Goal: Information Seeking & Learning: Find contact information

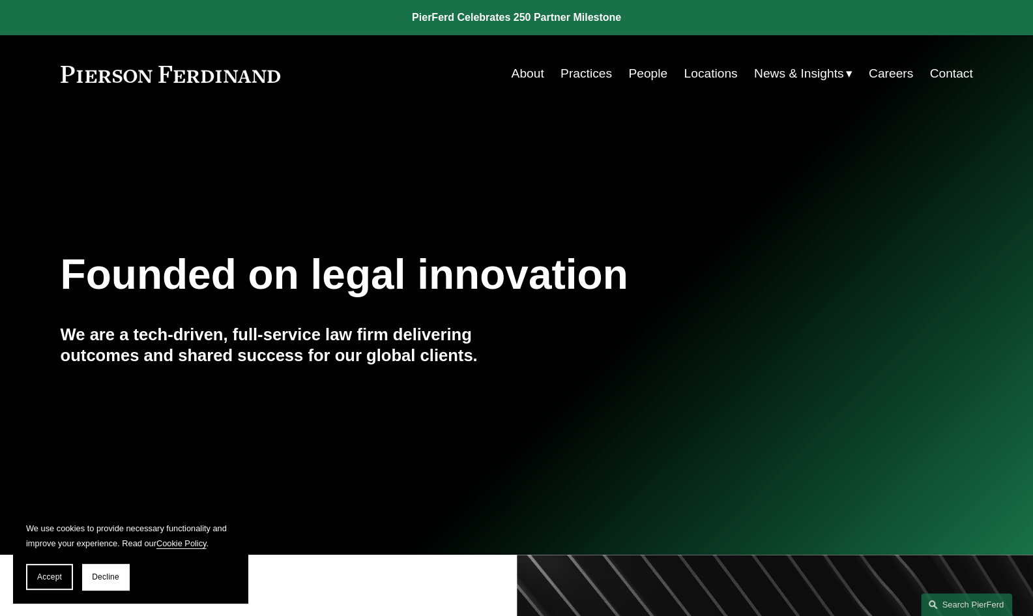
click at [700, 72] on link "Locations" at bounding box center [709, 73] width 53 height 25
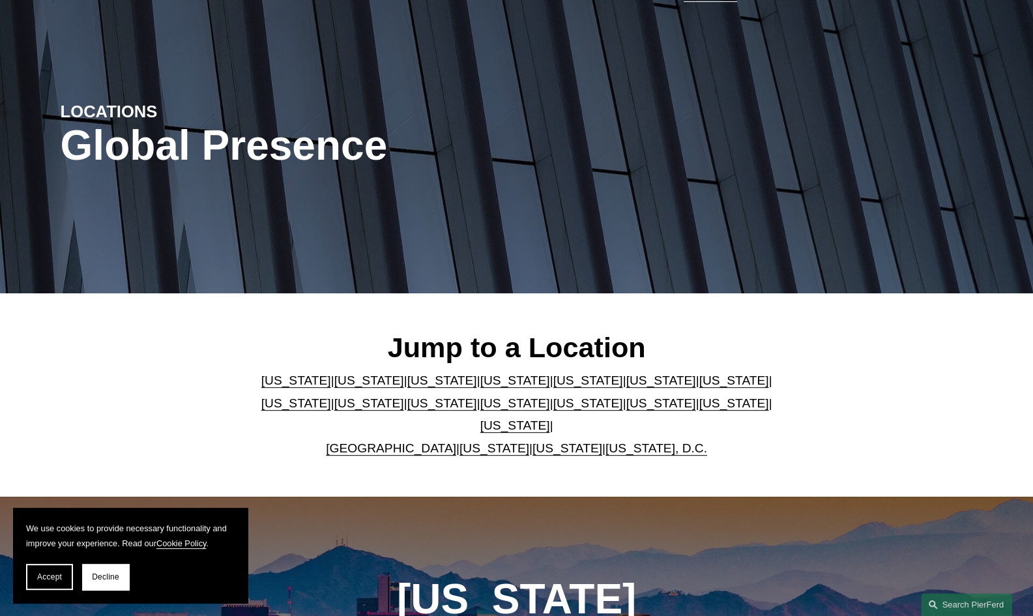
scroll to position [85, 0]
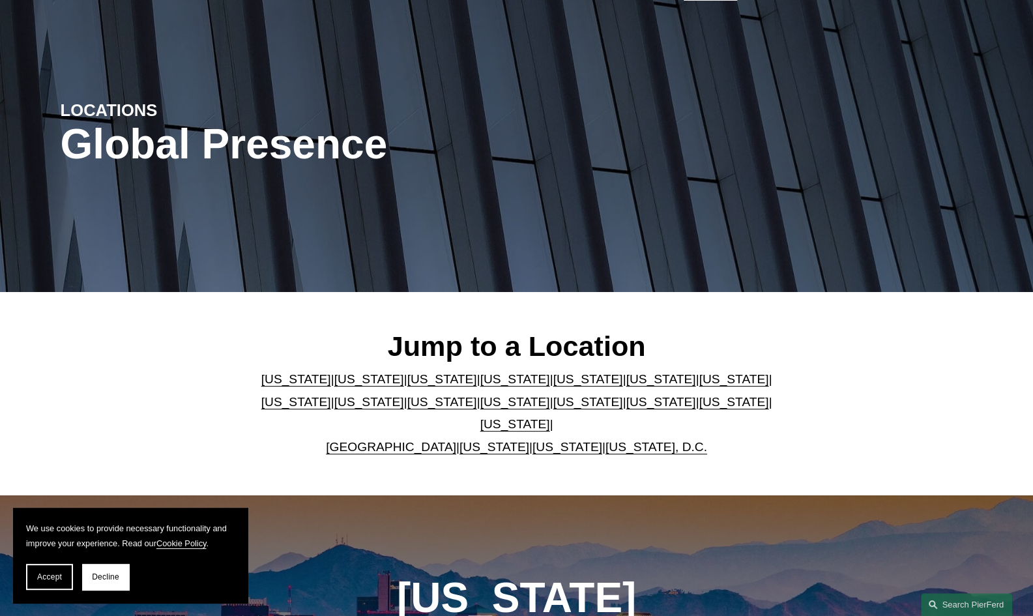
click at [550, 418] on link "[US_STATE]" at bounding box center [515, 424] width 70 height 14
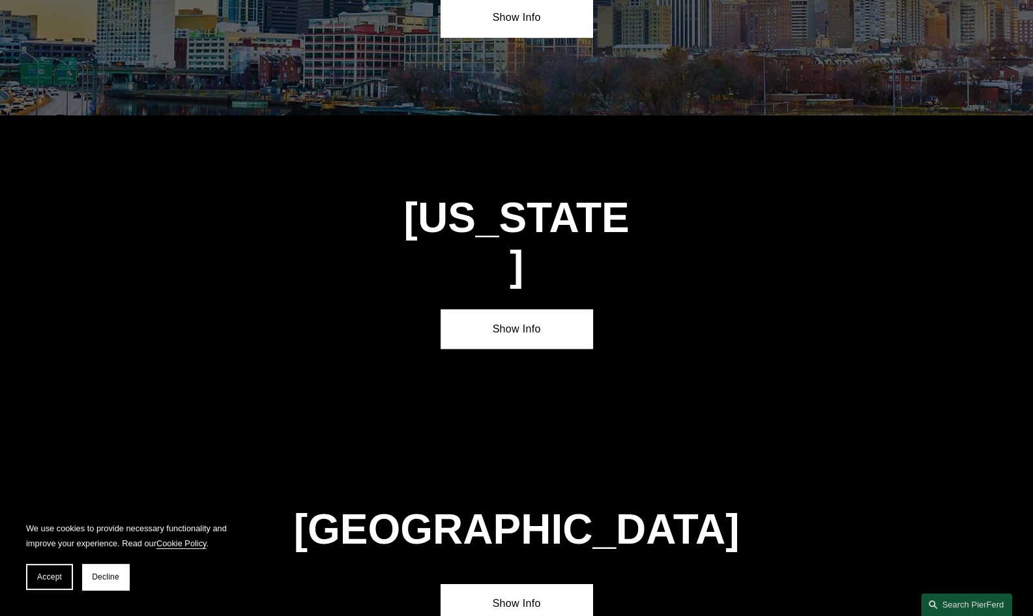
scroll to position [4423, 0]
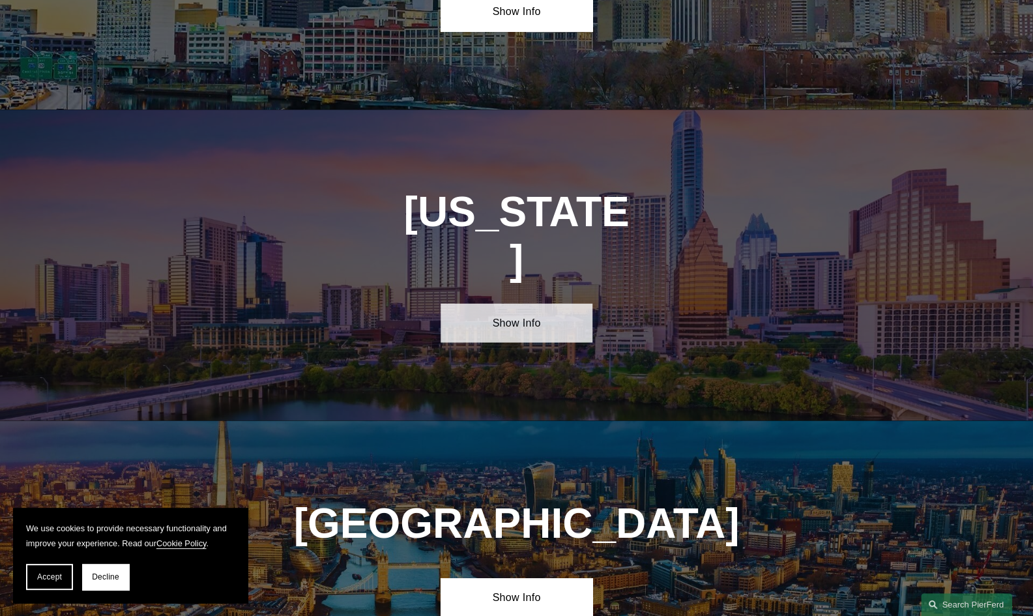
click at [541, 303] on link "Show Info" at bounding box center [516, 322] width 152 height 39
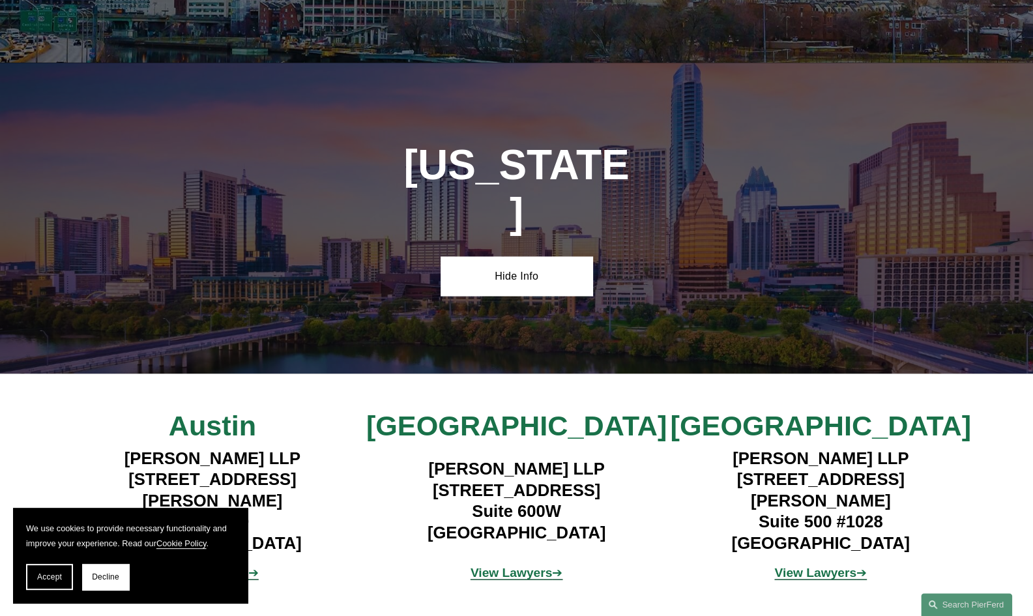
scroll to position [4471, 0]
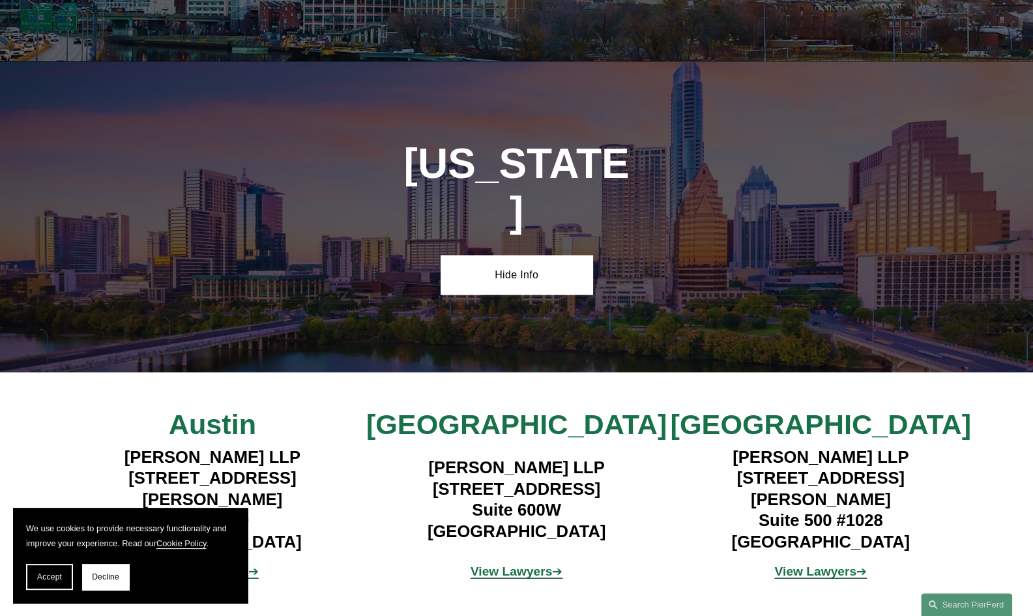
click at [829, 564] on strong "View Lawyers" at bounding box center [815, 571] width 82 height 14
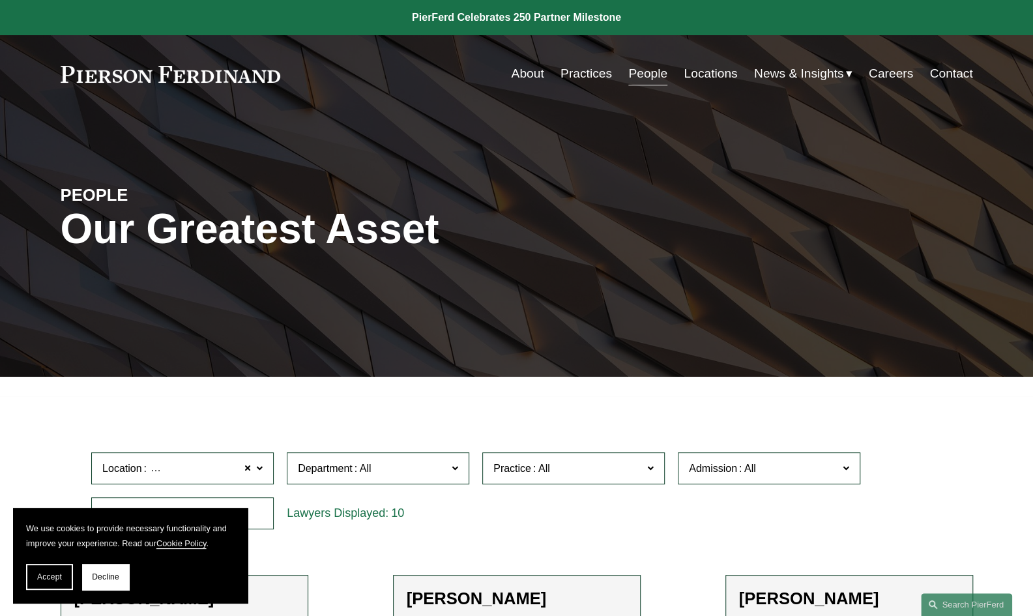
scroll to position [73, 0]
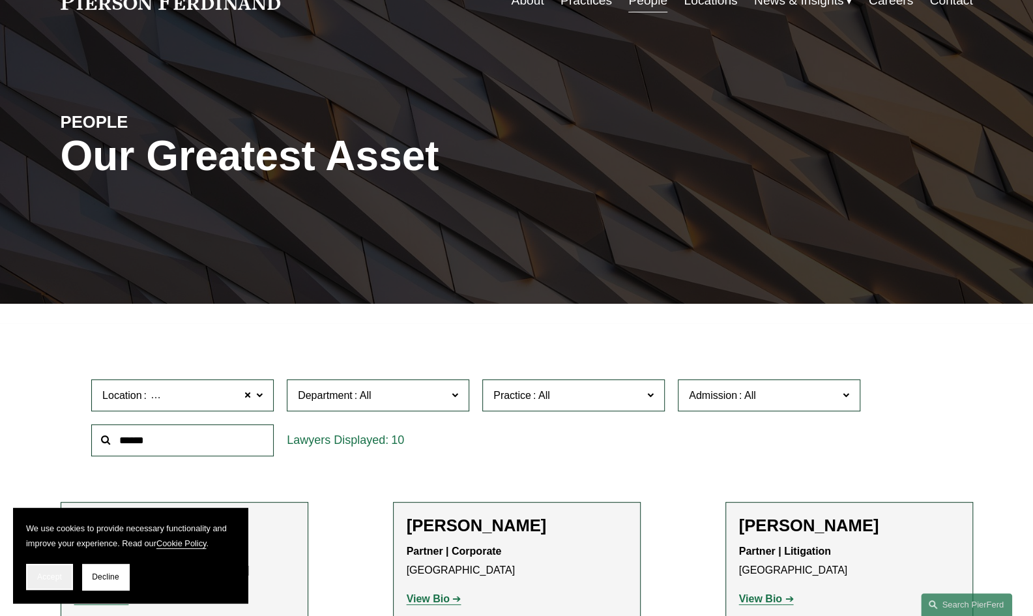
click at [50, 566] on button "Accept" at bounding box center [49, 577] width 47 height 26
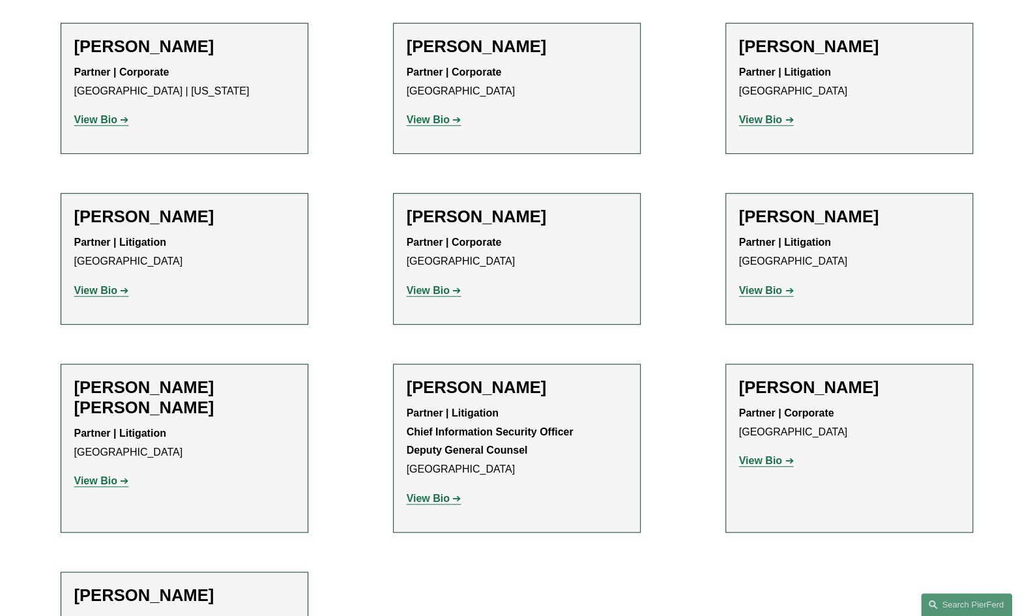
scroll to position [552, 0]
click at [770, 463] on strong "View Bio" at bounding box center [760, 459] width 43 height 11
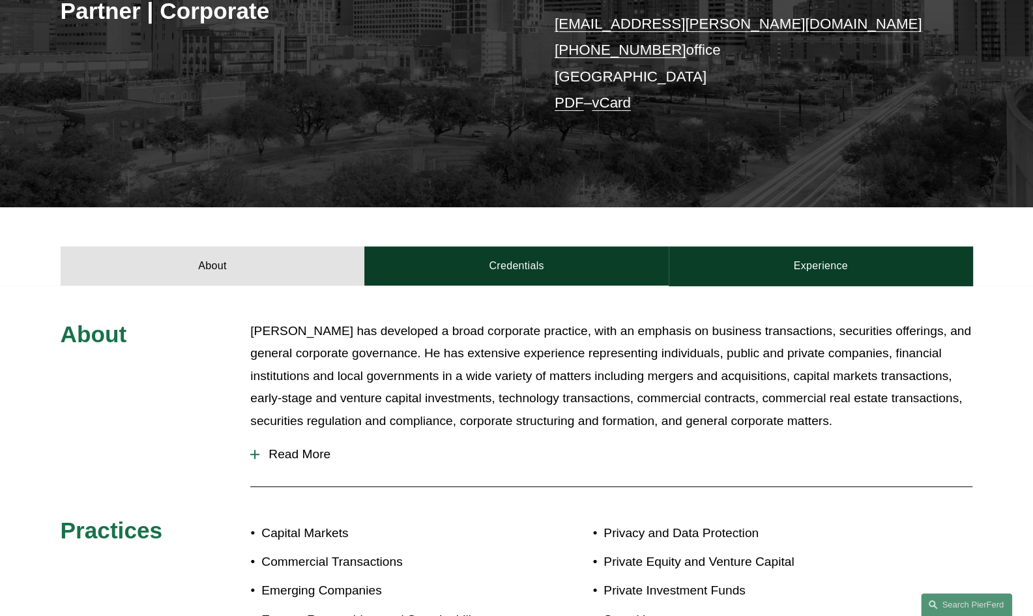
scroll to position [268, 0]
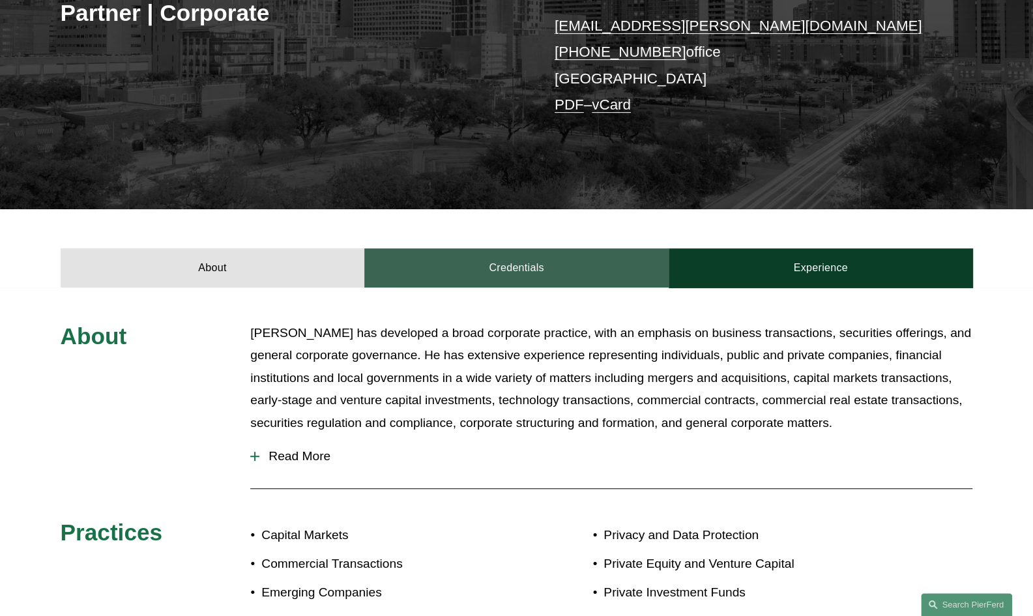
click at [540, 268] on link "Credentials" at bounding box center [516, 267] width 304 height 39
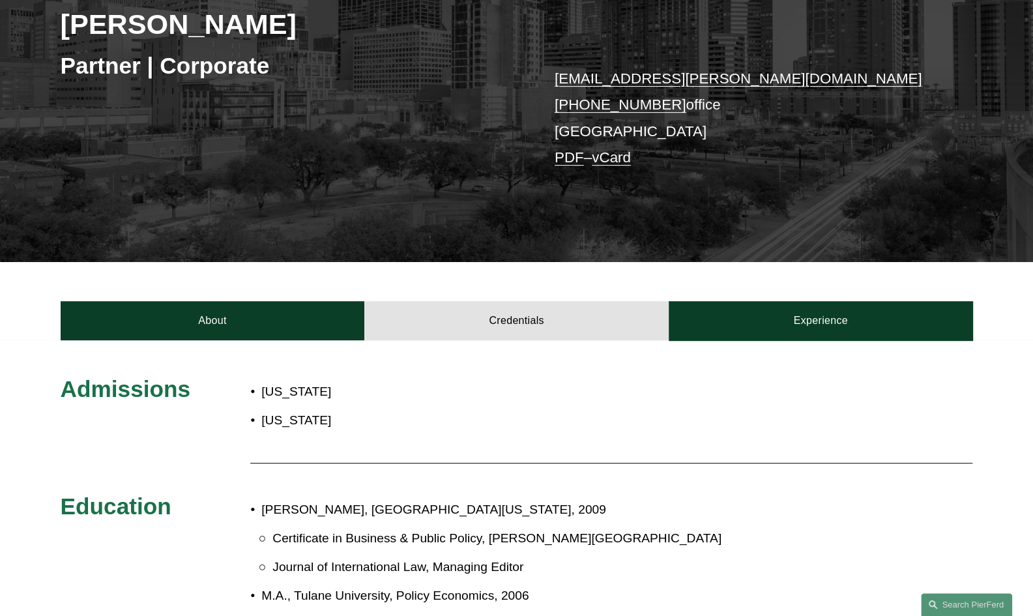
scroll to position [214, 0]
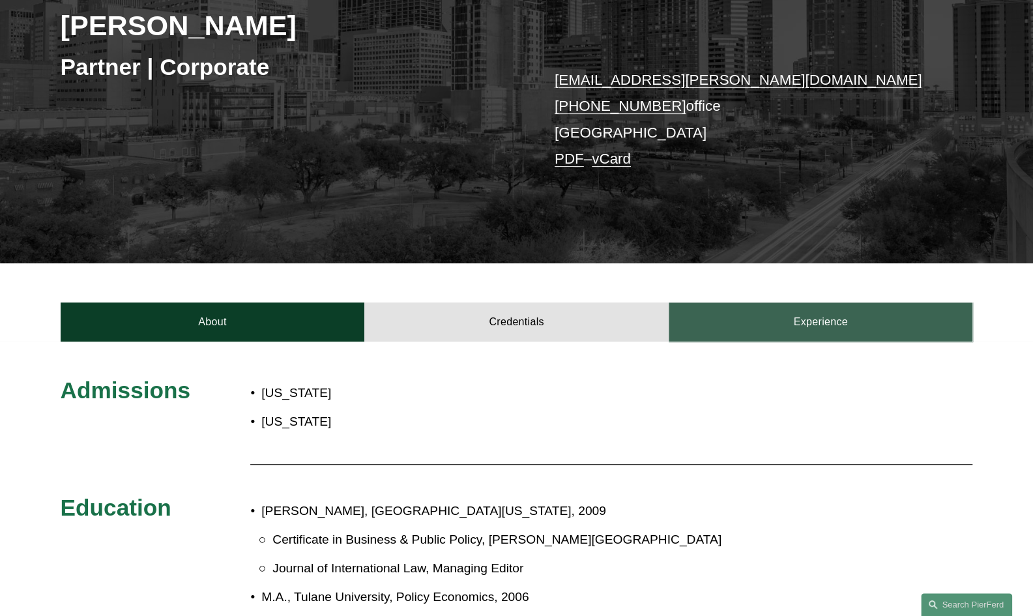
click at [843, 308] on link "Experience" at bounding box center [820, 321] width 304 height 39
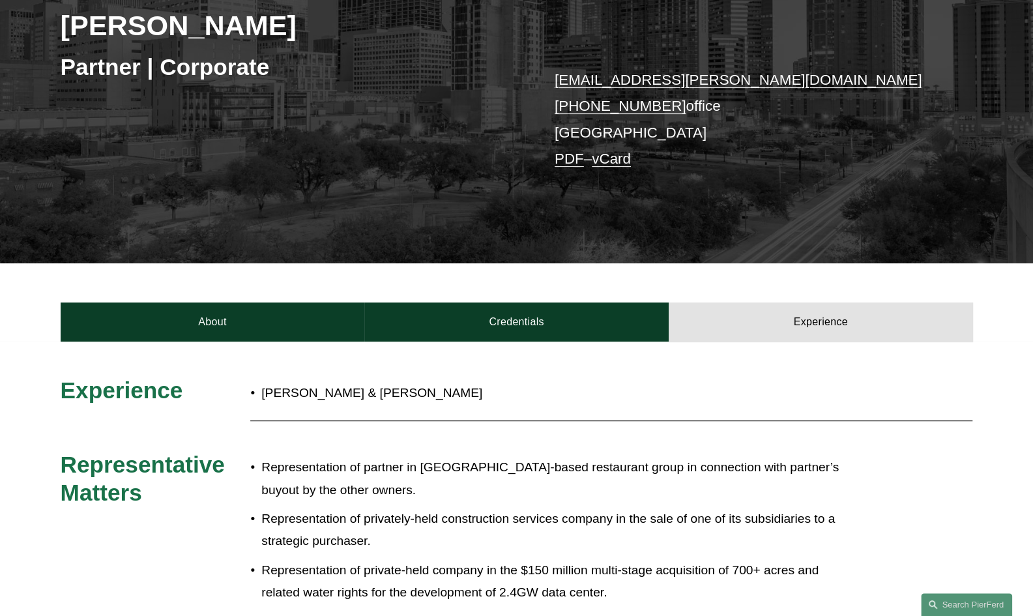
scroll to position [0, 0]
